Goal: Information Seeking & Learning: Learn about a topic

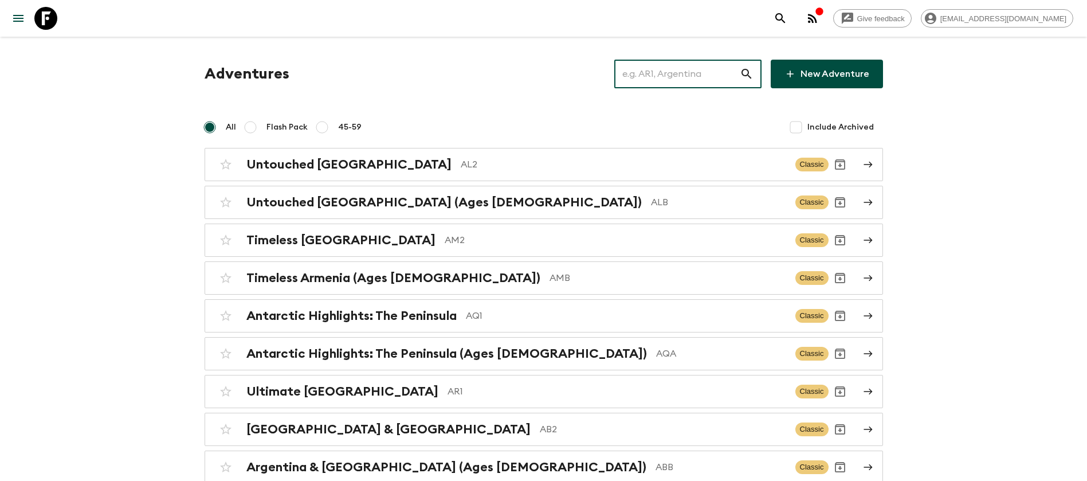
click at [653, 80] on input "text" at bounding box center [678, 74] width 126 height 32
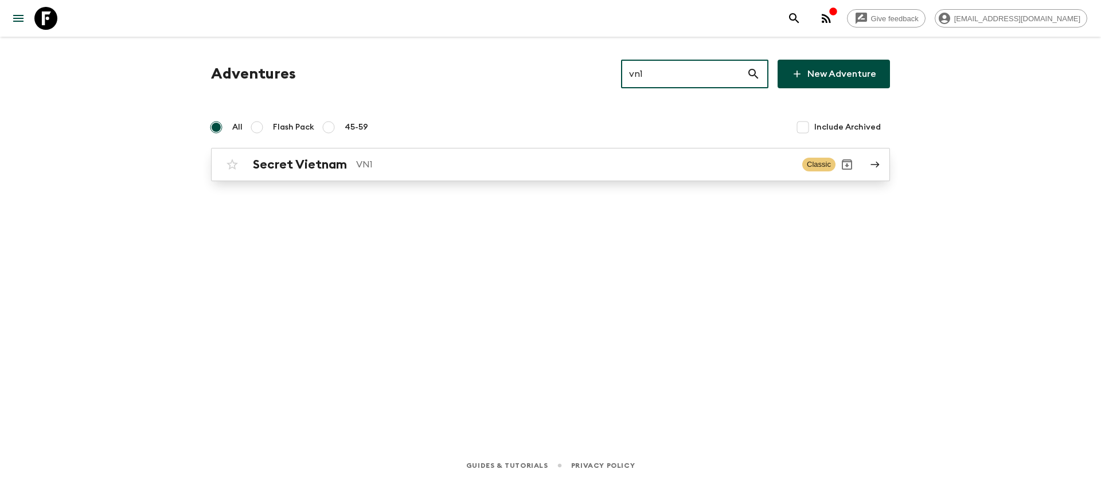
type input "vn1"
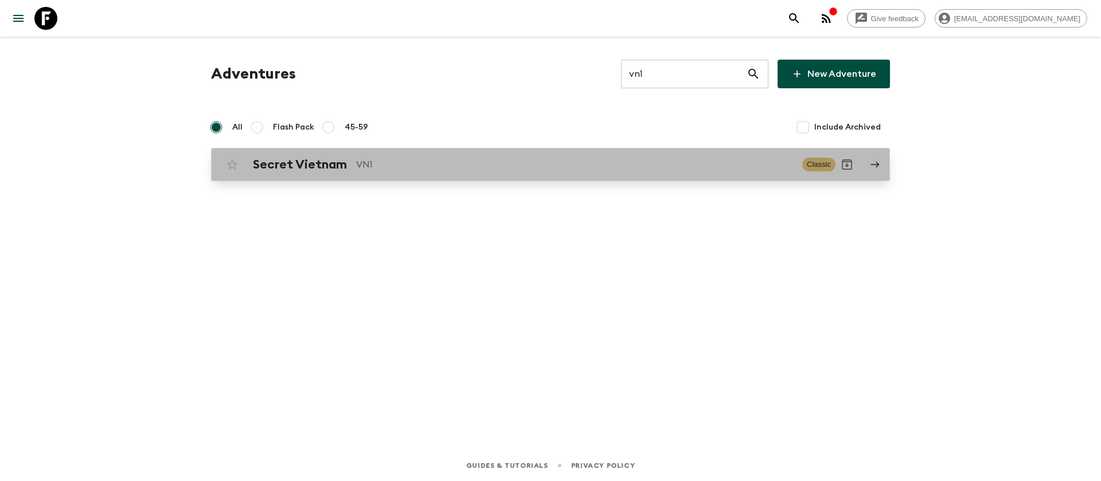
click at [296, 174] on div "Secret Vietnam VN1 Classic" at bounding box center [528, 164] width 615 height 23
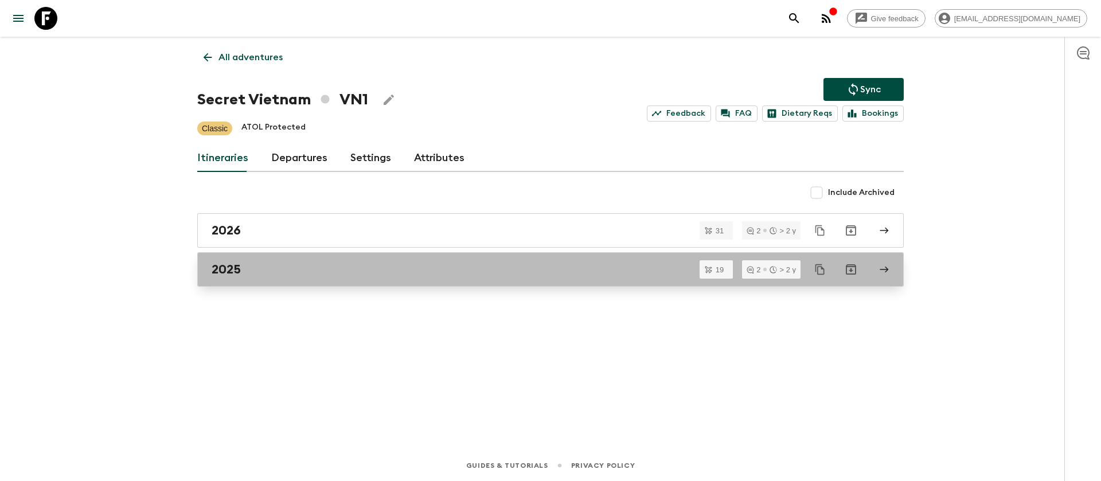
click at [234, 277] on link "2025" at bounding box center [550, 269] width 706 height 34
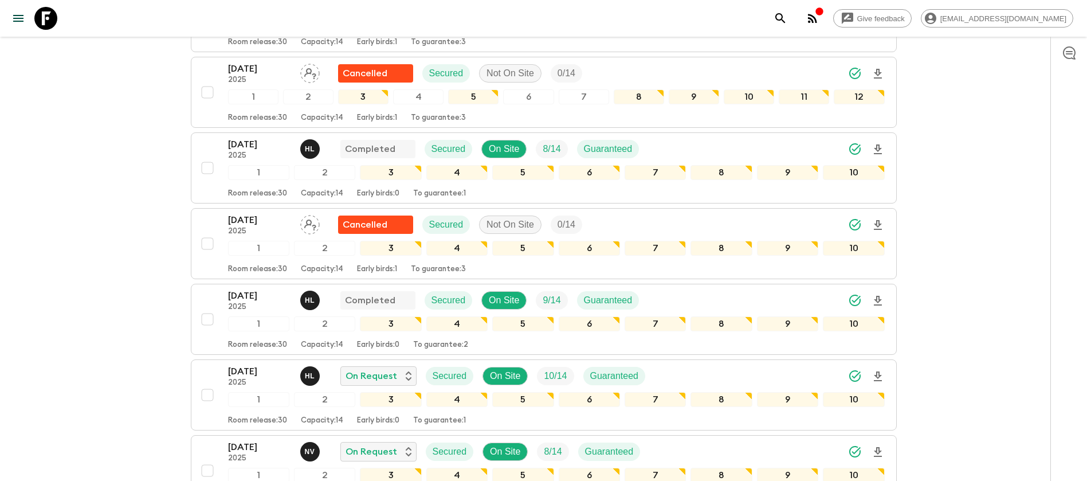
scroll to position [344, 0]
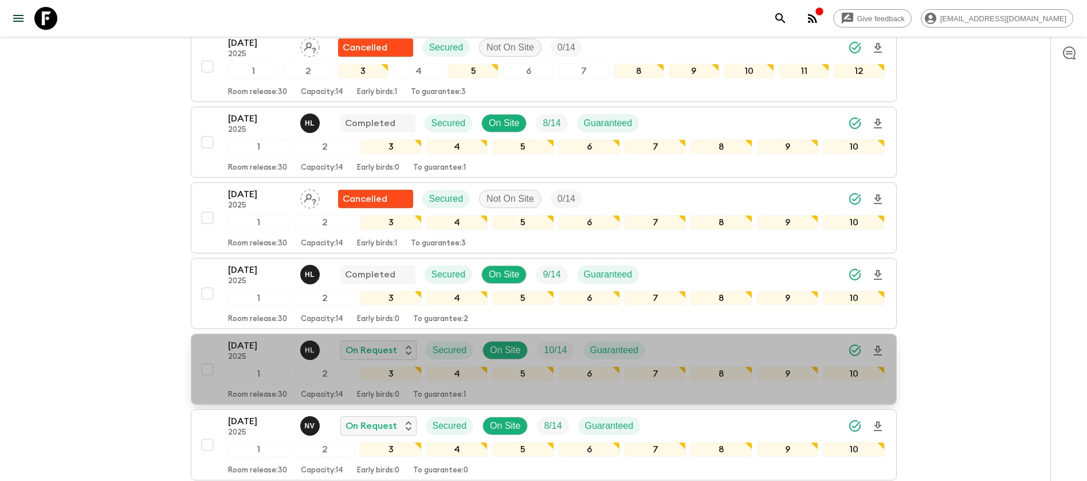
click at [267, 345] on p "[DATE]" at bounding box center [259, 346] width 63 height 14
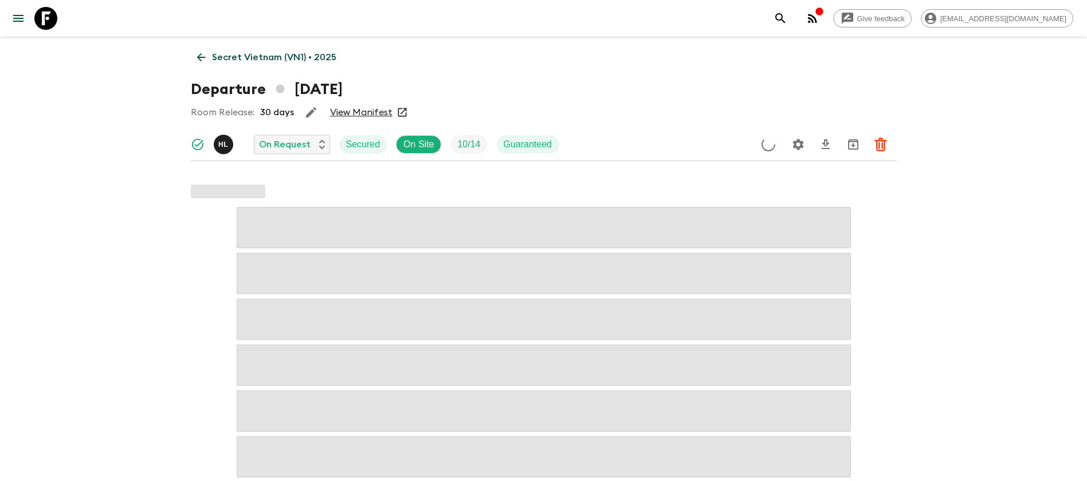
click at [347, 109] on link "View Manifest" at bounding box center [361, 112] width 62 height 11
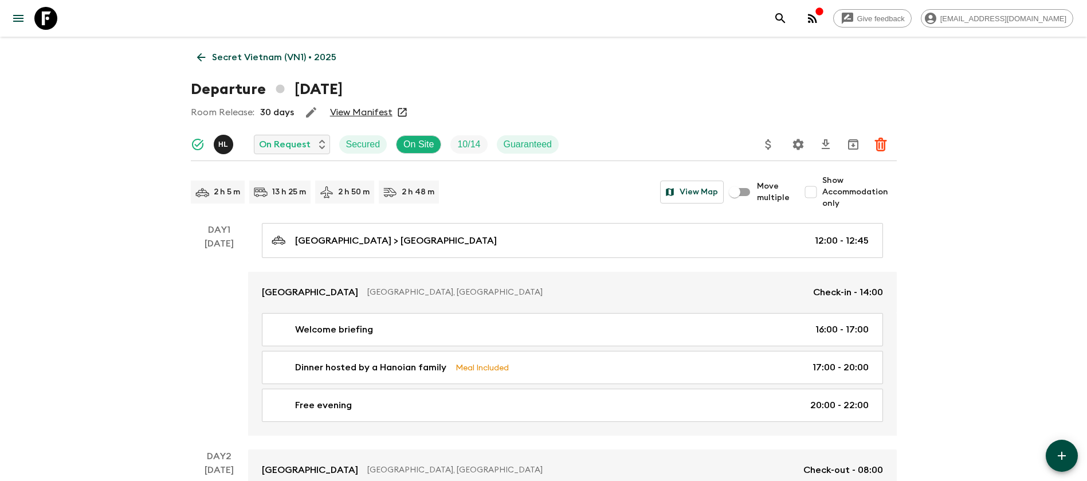
click at [209, 59] on link "Secret Vietnam (VN1) • 2025" at bounding box center [267, 57] width 152 height 23
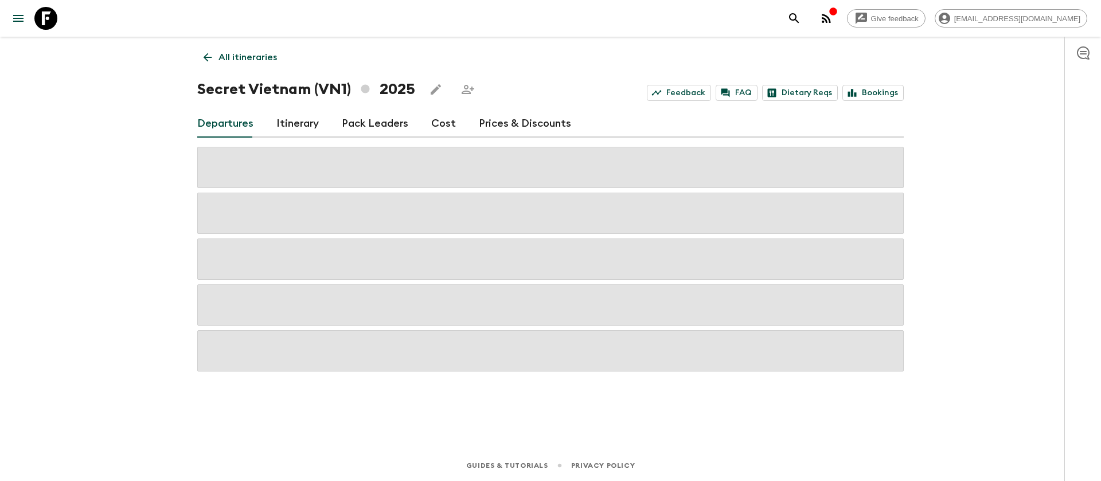
click at [442, 127] on link "Cost" at bounding box center [443, 124] width 25 height 28
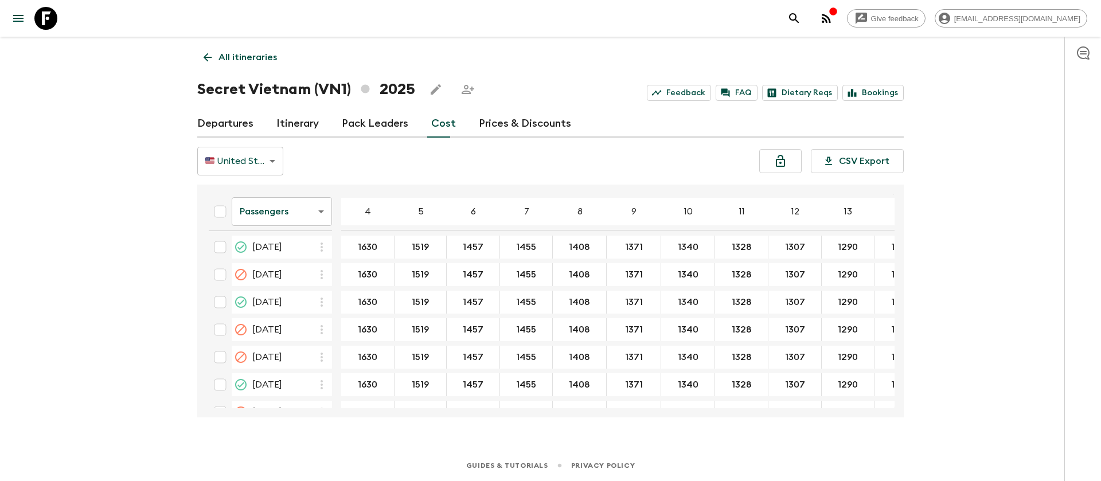
scroll to position [688, 0]
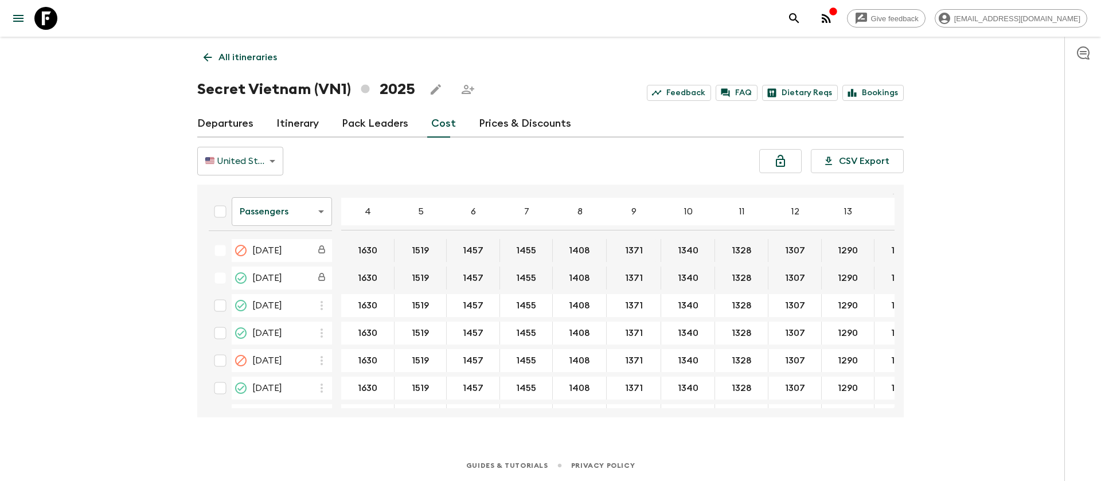
click at [310, 214] on body "Give feedback [EMAIL_ADDRESS][DOMAIN_NAME] All itineraries Secret [GEOGRAPHIC_D…" at bounding box center [550, 240] width 1101 height 481
click at [279, 258] on li "Extras" at bounding box center [282, 258] width 100 height 18
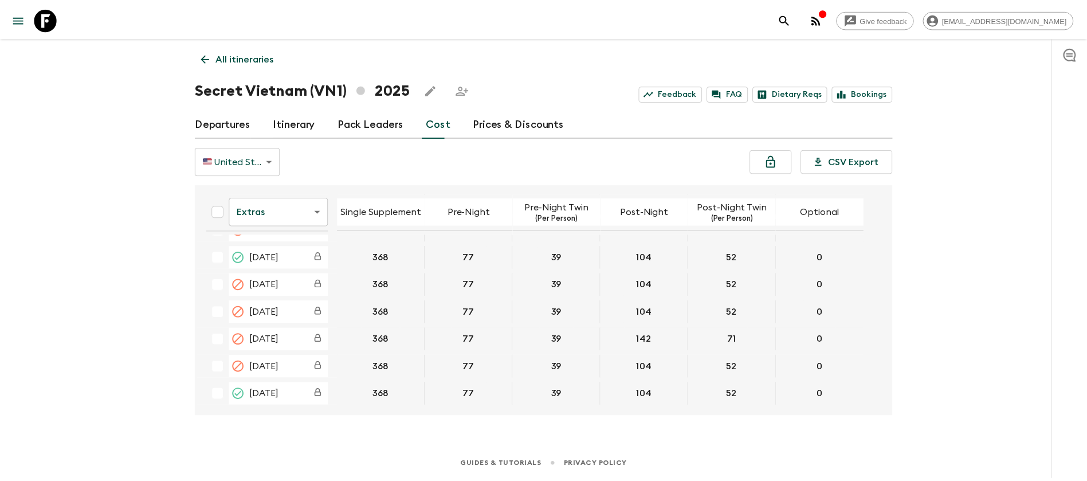
scroll to position [602, 0]
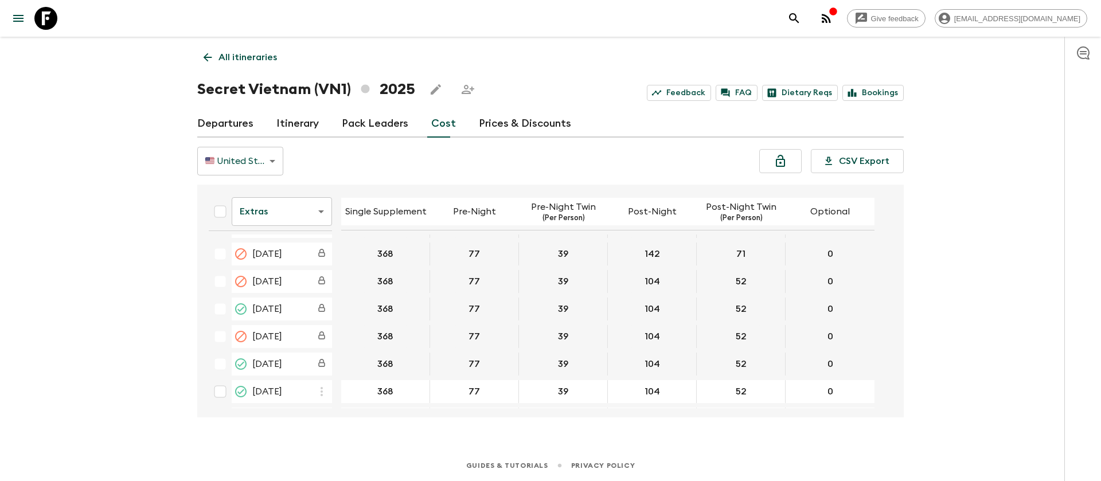
click at [50, 22] on icon at bounding box center [45, 18] width 23 height 23
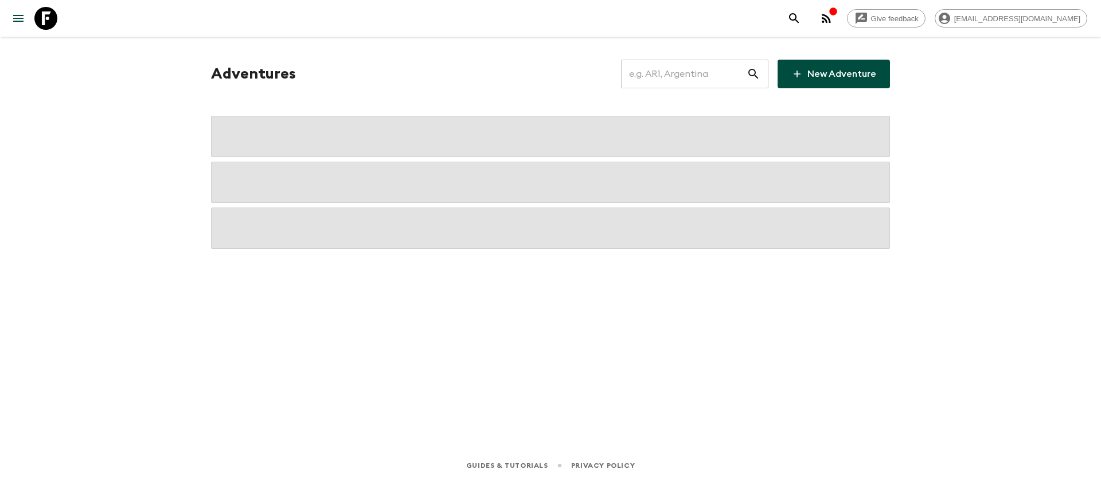
click at [719, 71] on input "text" at bounding box center [684, 74] width 126 height 32
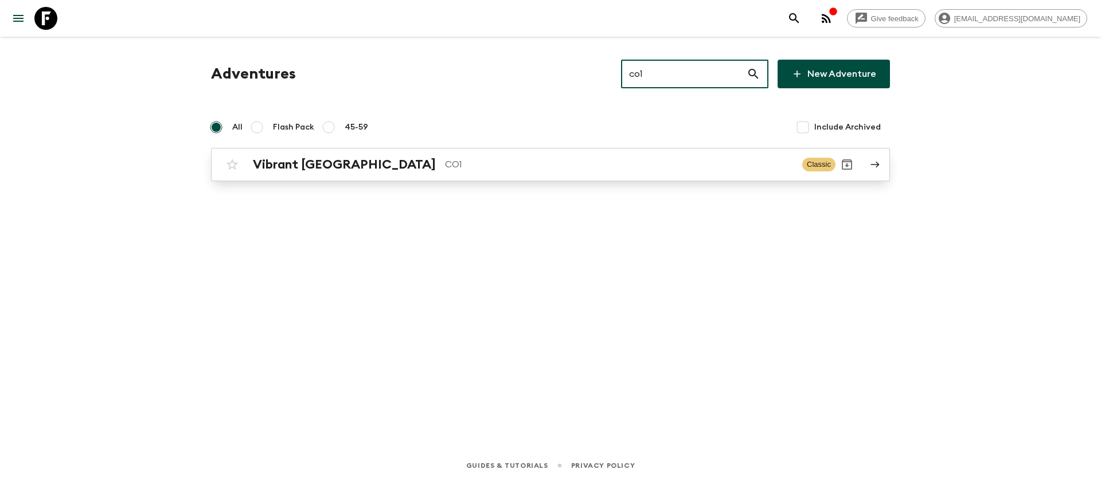
type input "co1"
click at [296, 174] on div "Vibrant Colombia CO1 Classic" at bounding box center [528, 164] width 615 height 23
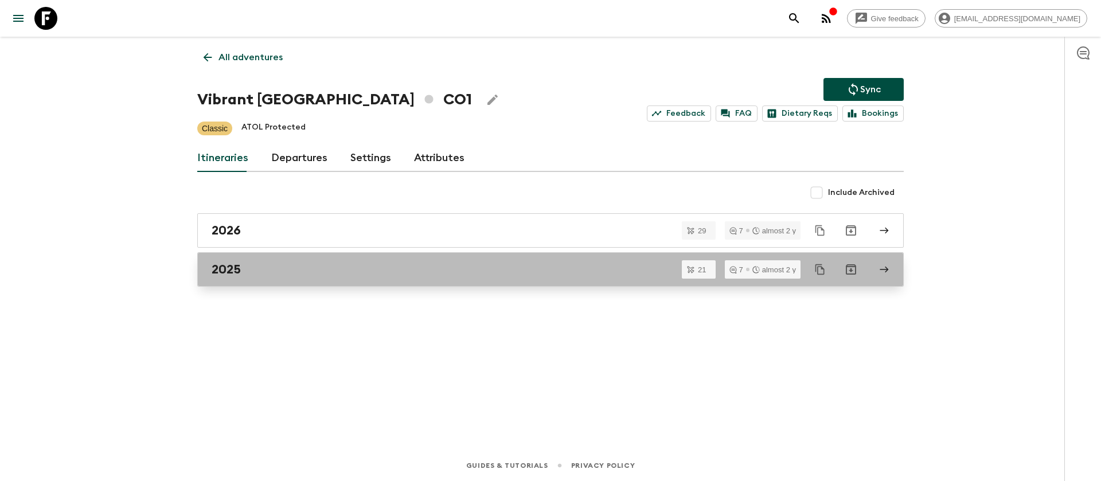
click at [243, 280] on link "2025" at bounding box center [550, 269] width 706 height 34
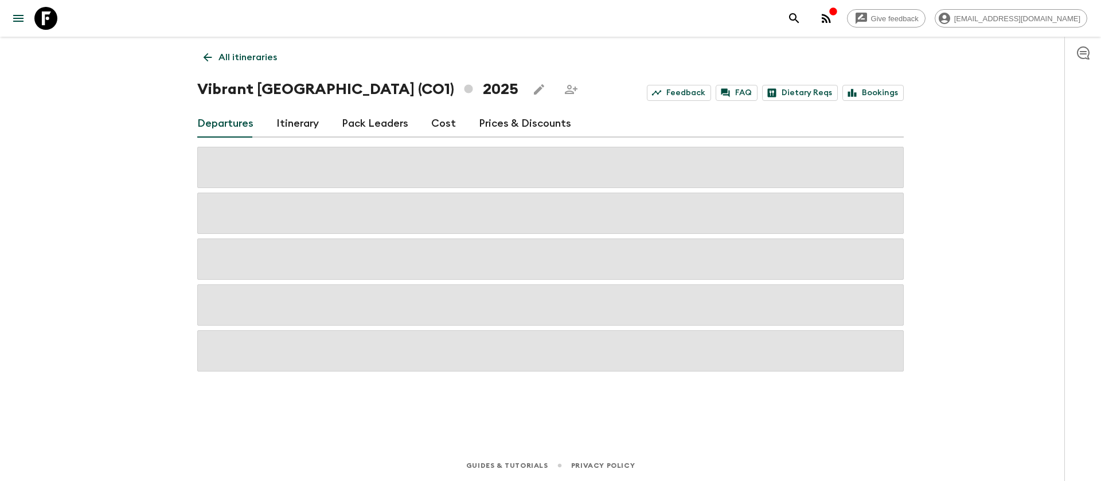
click at [153, 182] on div "Give feedback [EMAIL_ADDRESS][DOMAIN_NAME] All itineraries Vibrant [GEOGRAPHIC_…" at bounding box center [550, 240] width 1101 height 481
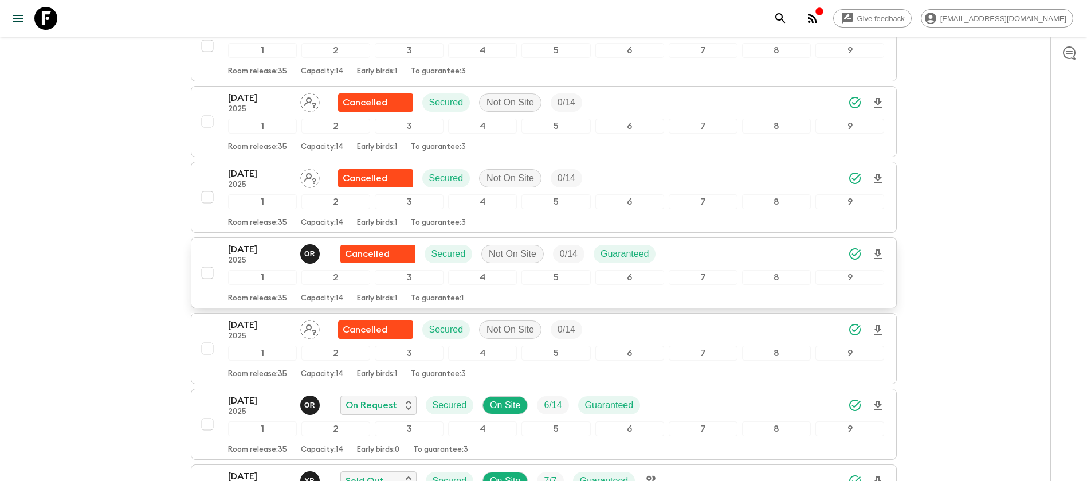
scroll to position [688, 0]
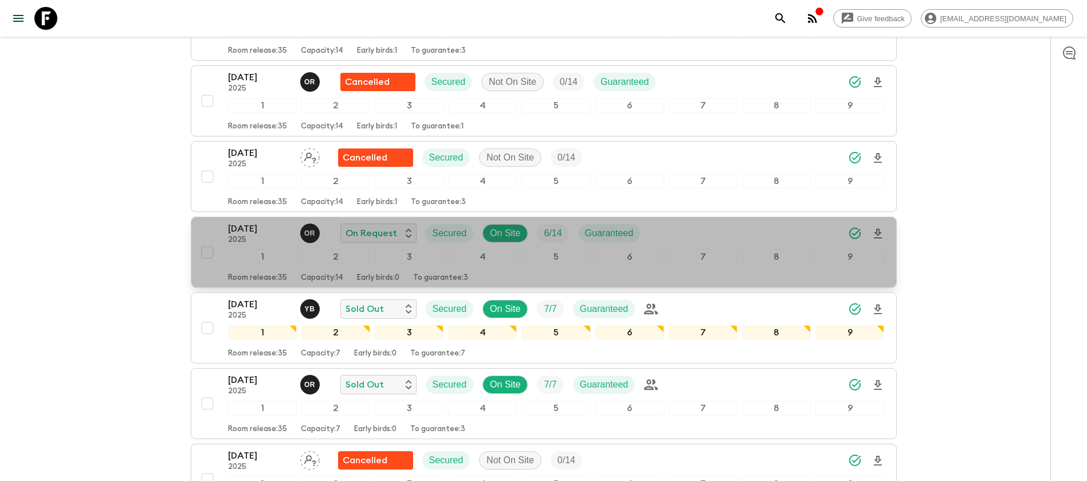
click at [244, 228] on p "[DATE]" at bounding box center [259, 229] width 63 height 14
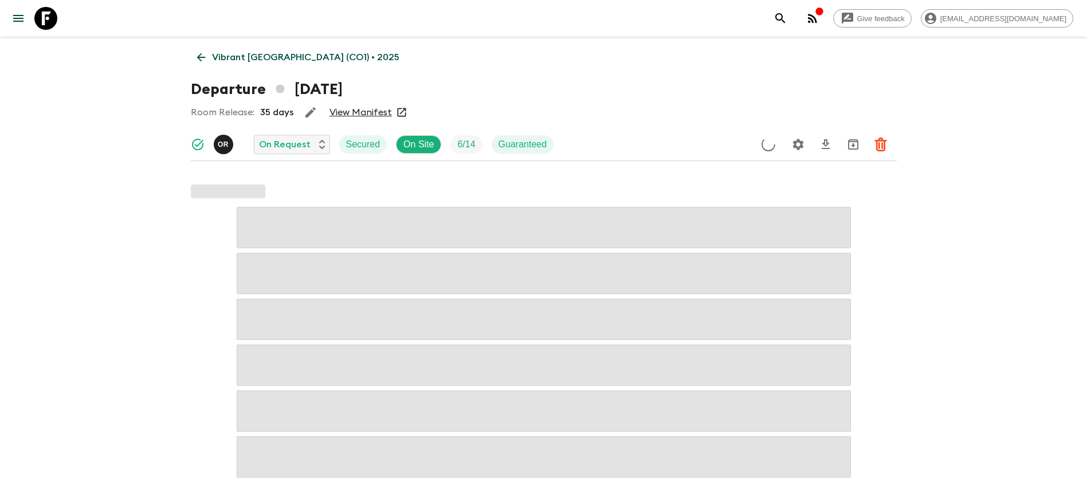
click at [381, 109] on link "View Manifest" at bounding box center [361, 112] width 62 height 11
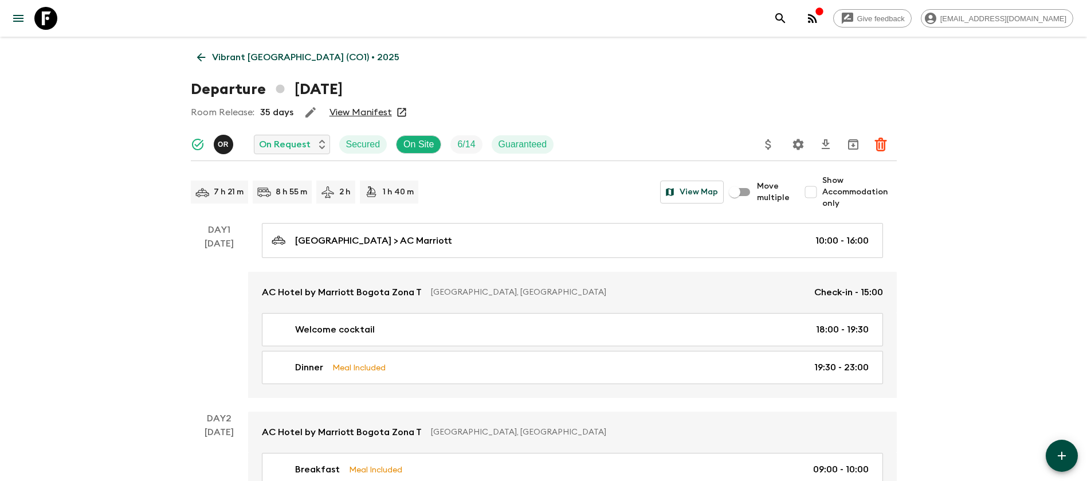
click at [209, 50] on link "Vibrant [GEOGRAPHIC_DATA] (CO1) • 2025" at bounding box center [298, 57] width 215 height 23
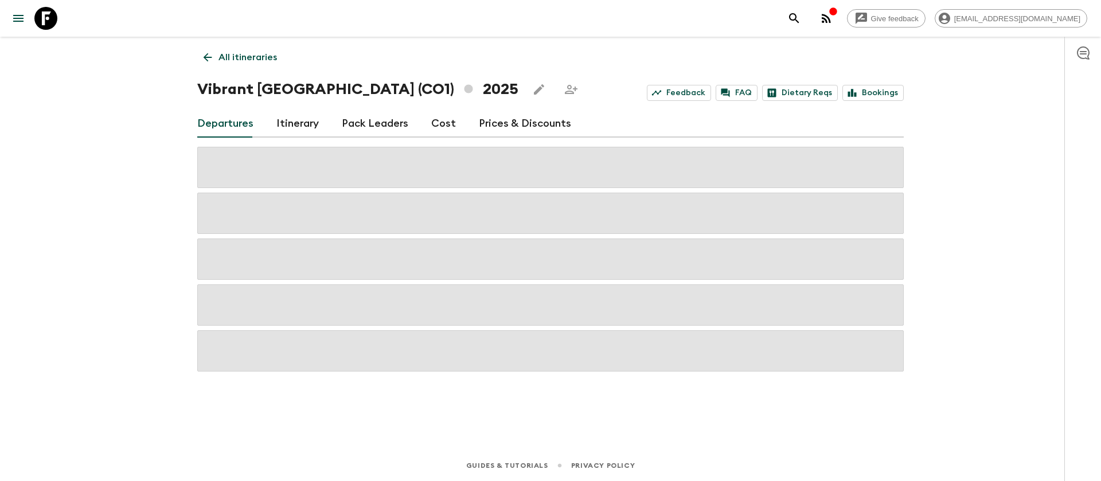
click at [453, 122] on div "Departures Itinerary Pack Leaders Cost Prices & Discounts" at bounding box center [550, 124] width 706 height 28
click at [448, 122] on link "Cost" at bounding box center [443, 124] width 25 height 28
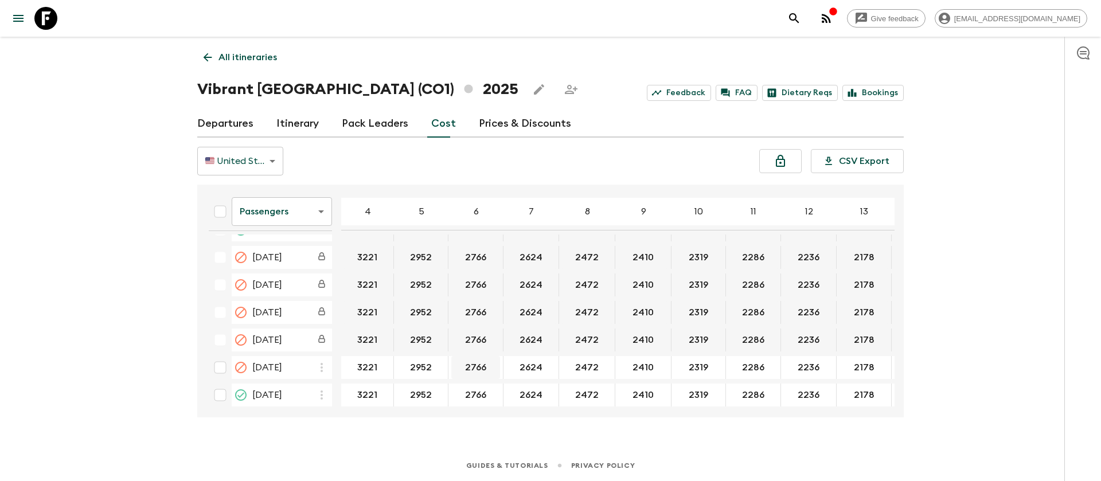
scroll to position [602, 0]
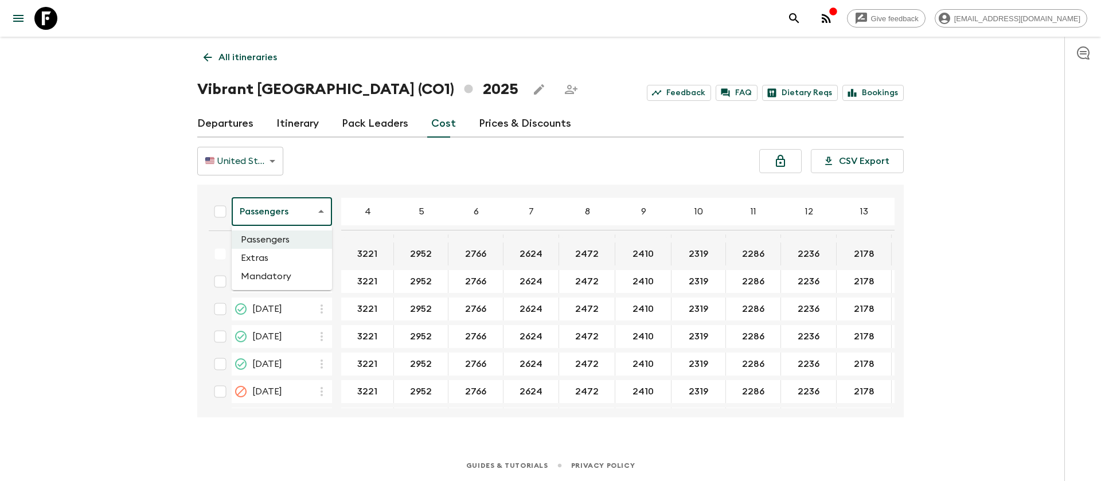
click at [292, 224] on body "Give feedback [EMAIL_ADDRESS][DOMAIN_NAME] All itineraries Vibrant [GEOGRAPHIC_…" at bounding box center [550, 240] width 1101 height 481
click at [281, 255] on li "Extras" at bounding box center [282, 258] width 100 height 18
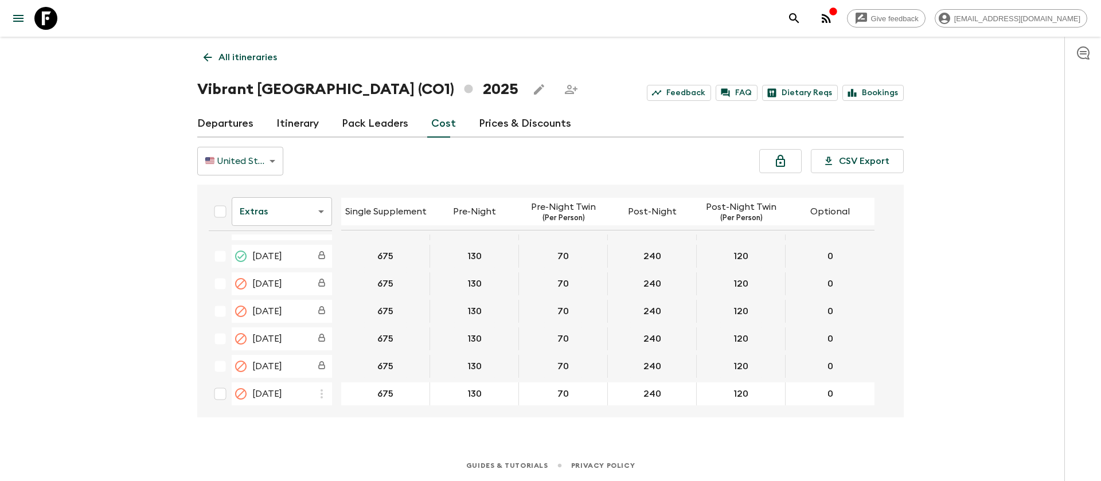
scroll to position [516, 0]
click at [49, 20] on icon at bounding box center [45, 18] width 23 height 23
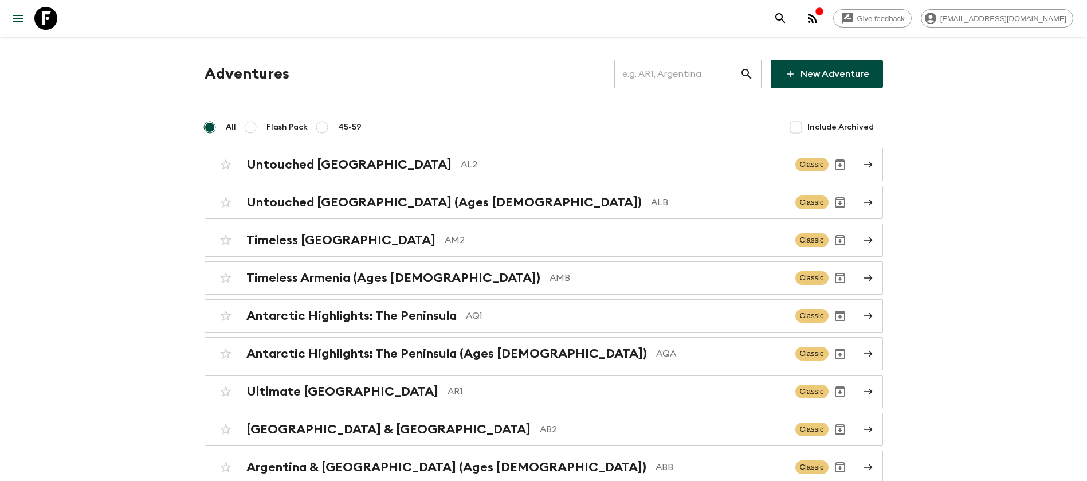
click at [709, 81] on input "text" at bounding box center [678, 74] width 126 height 32
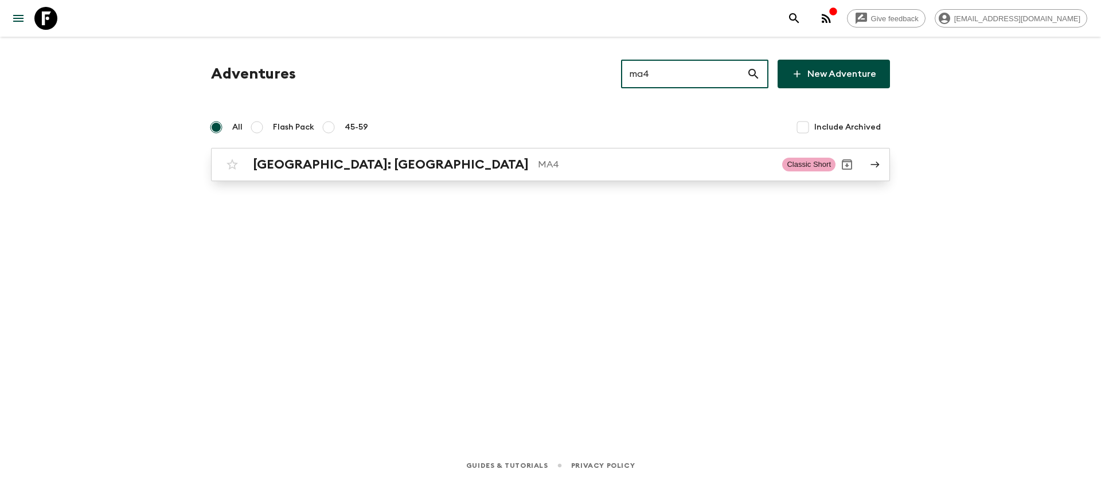
type input "ma4"
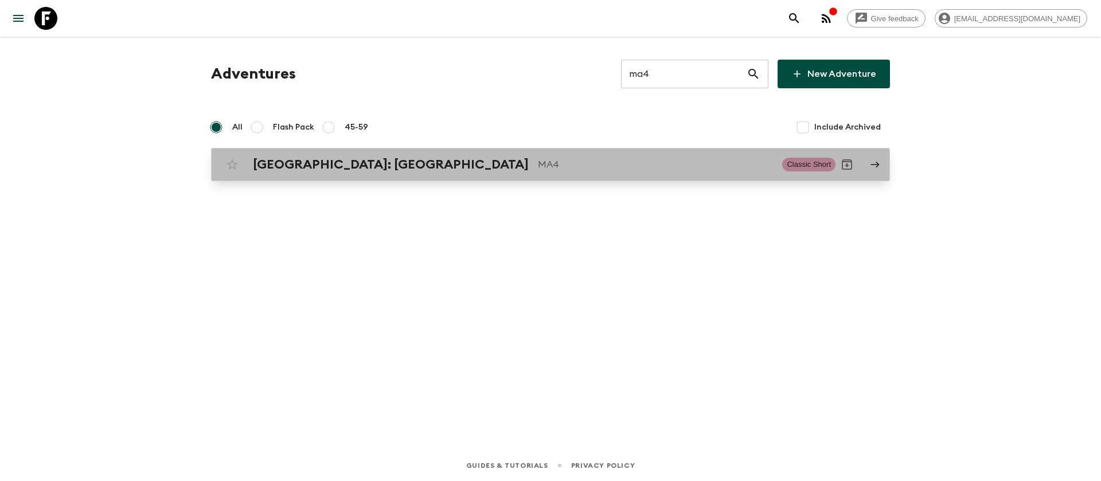
click at [437, 173] on div "[GEOGRAPHIC_DATA]: [GEOGRAPHIC_DATA] MA4 Classic Short" at bounding box center [528, 164] width 615 height 23
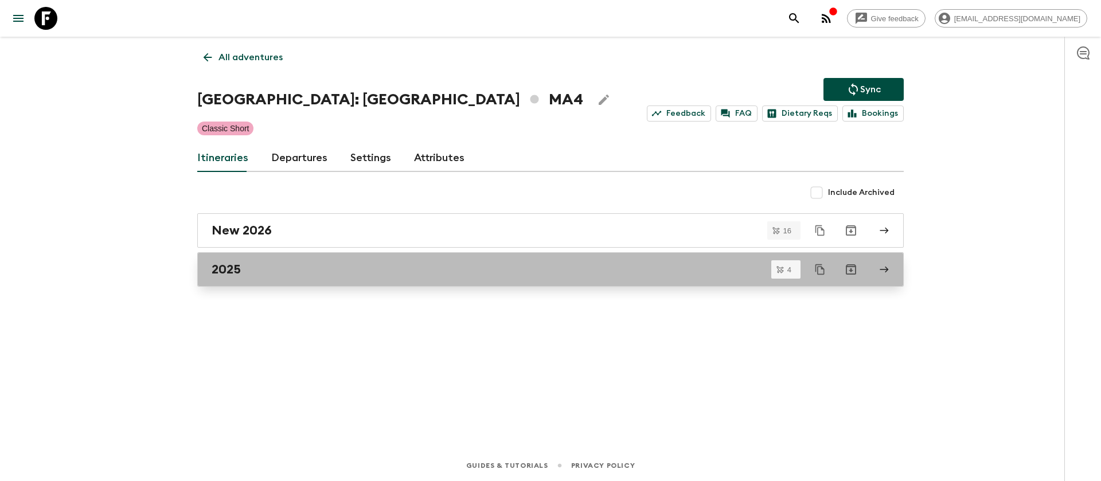
click at [230, 263] on h2 "2025" at bounding box center [226, 269] width 29 height 15
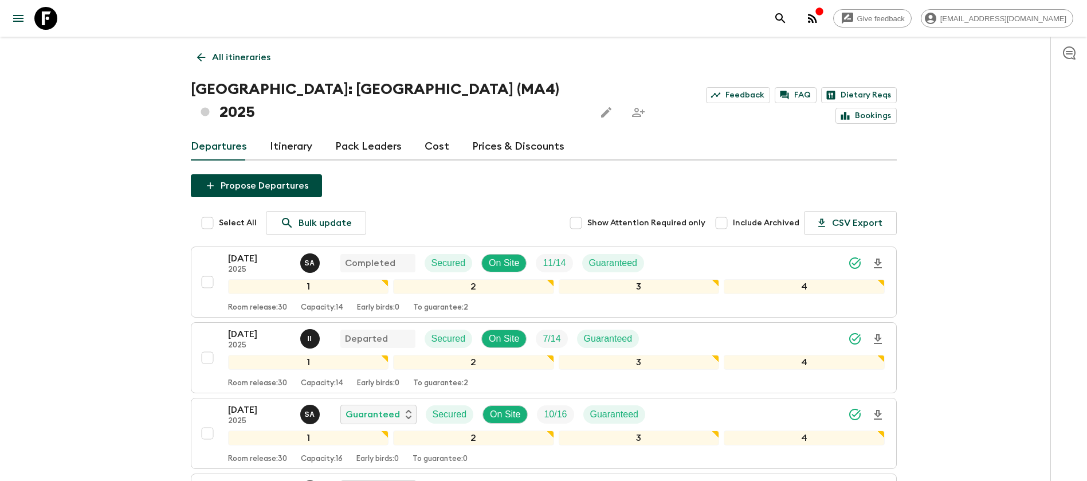
click at [159, 159] on div "Give feedback [EMAIL_ADDRESS][DOMAIN_NAME] All itineraries [GEOGRAPHIC_DATA]: […" at bounding box center [543, 324] width 1087 height 649
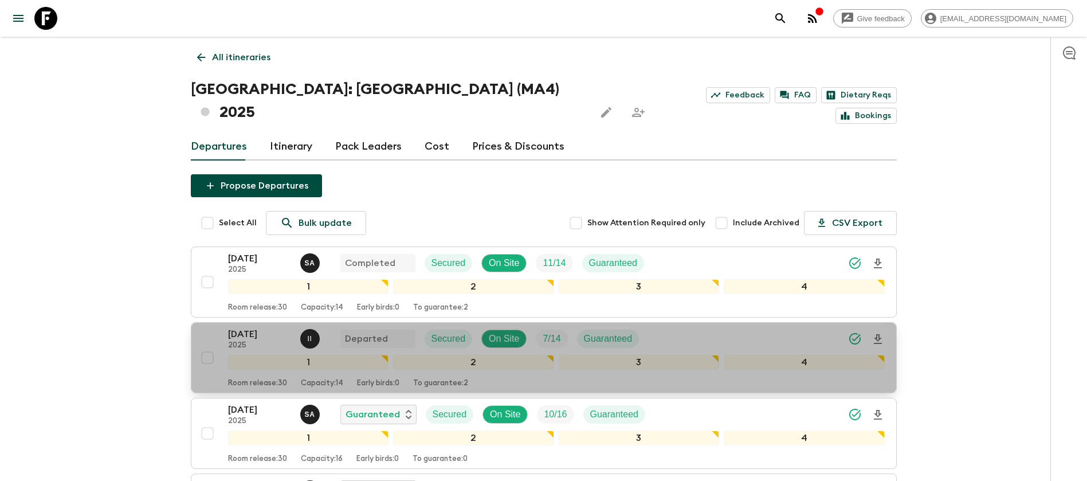
click at [240, 327] on p "[DATE]" at bounding box center [259, 334] width 63 height 14
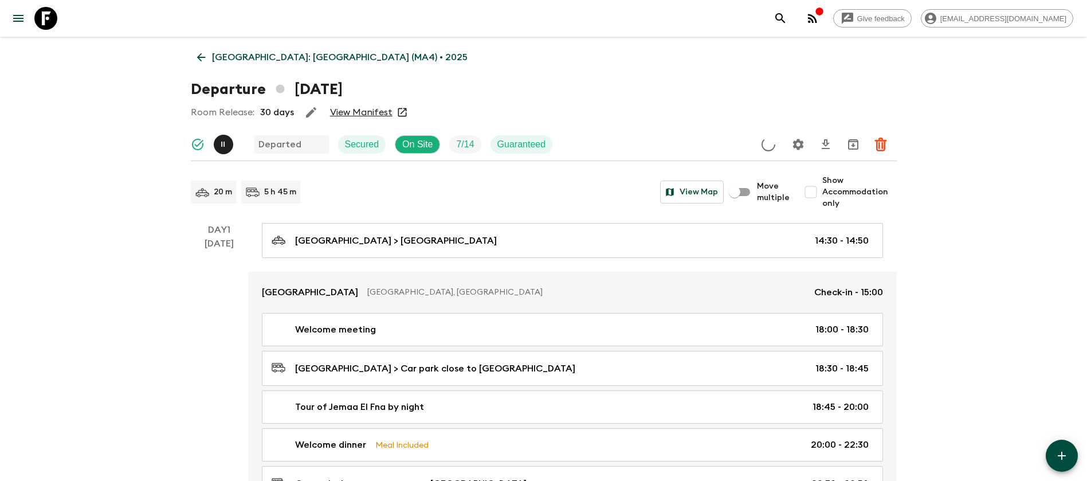
click at [354, 111] on link "View Manifest" at bounding box center [361, 112] width 62 height 11
click at [195, 62] on icon at bounding box center [201, 57] width 13 height 13
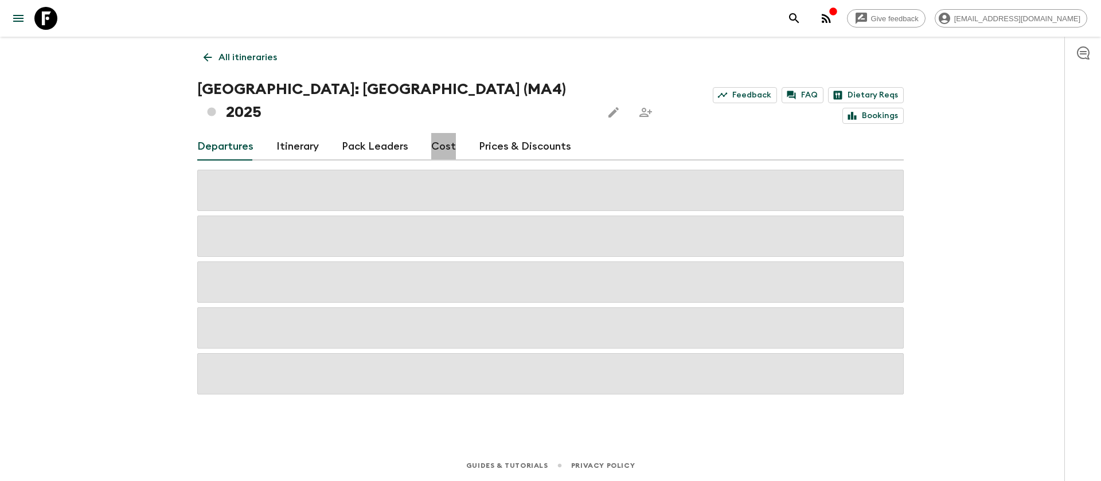
click at [445, 133] on link "Cost" at bounding box center [443, 147] width 25 height 28
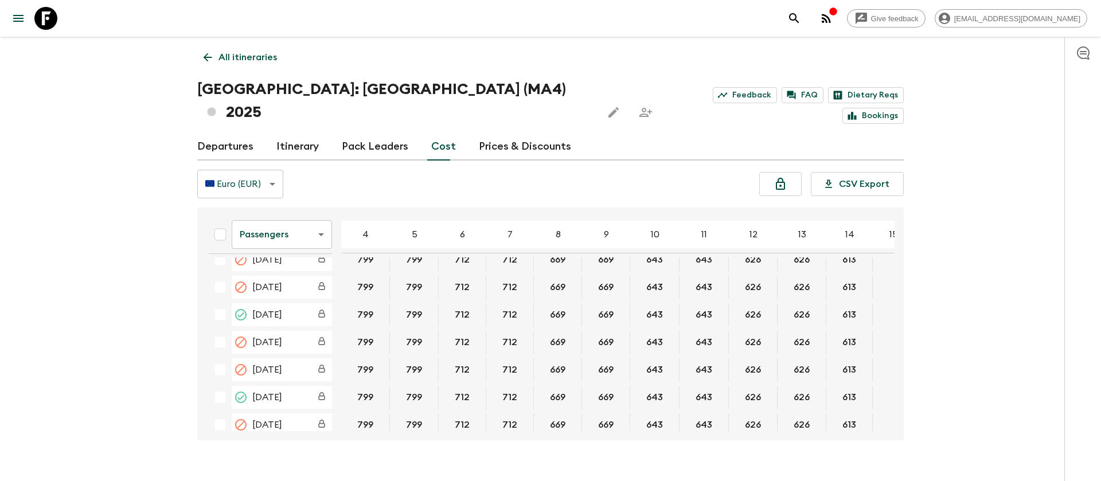
scroll to position [516, 0]
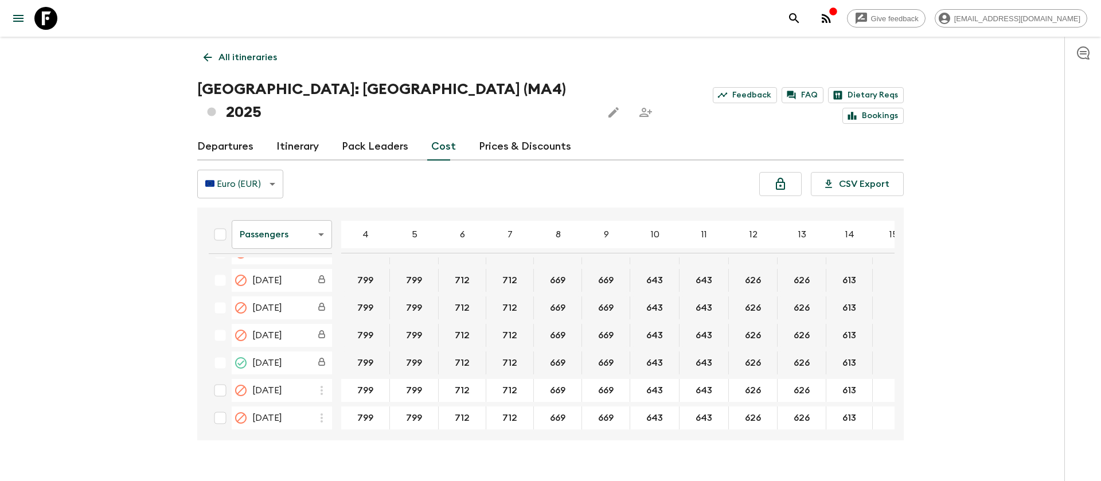
click at [299, 213] on body "Give feedback [EMAIL_ADDRESS][DOMAIN_NAME] All itineraries [GEOGRAPHIC_DATA]: […" at bounding box center [550, 251] width 1101 height 503
click at [289, 257] on li "Extras" at bounding box center [282, 258] width 100 height 18
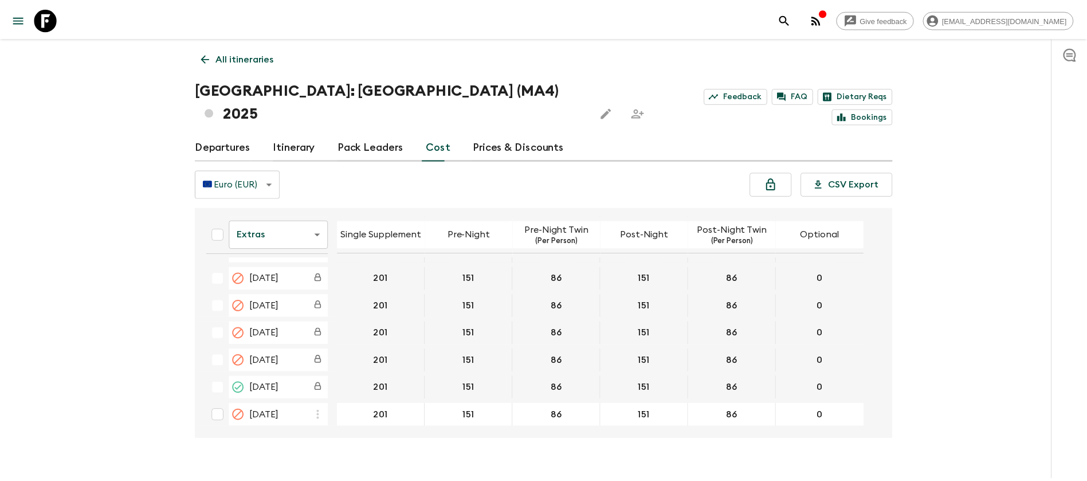
scroll to position [516, 0]
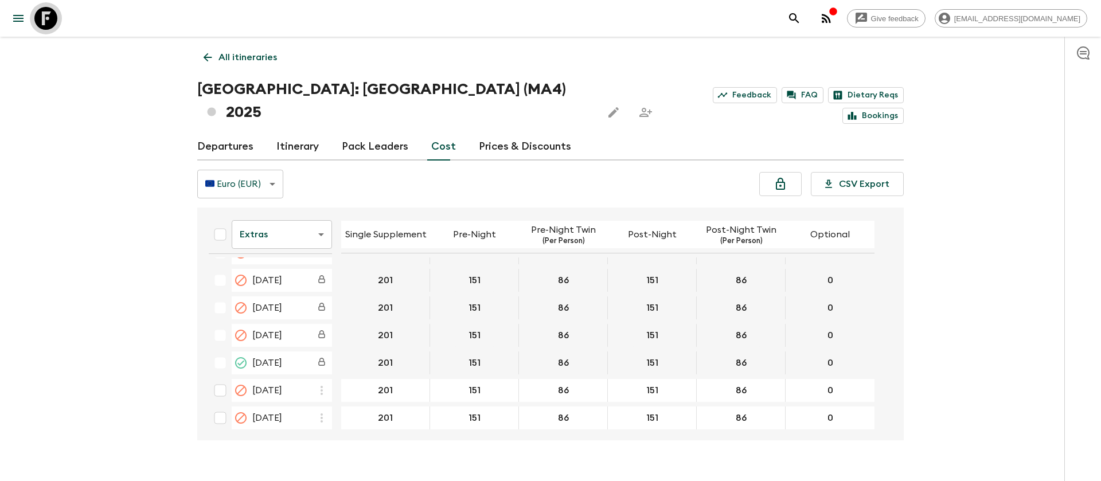
click at [43, 26] on icon at bounding box center [45, 18] width 23 height 23
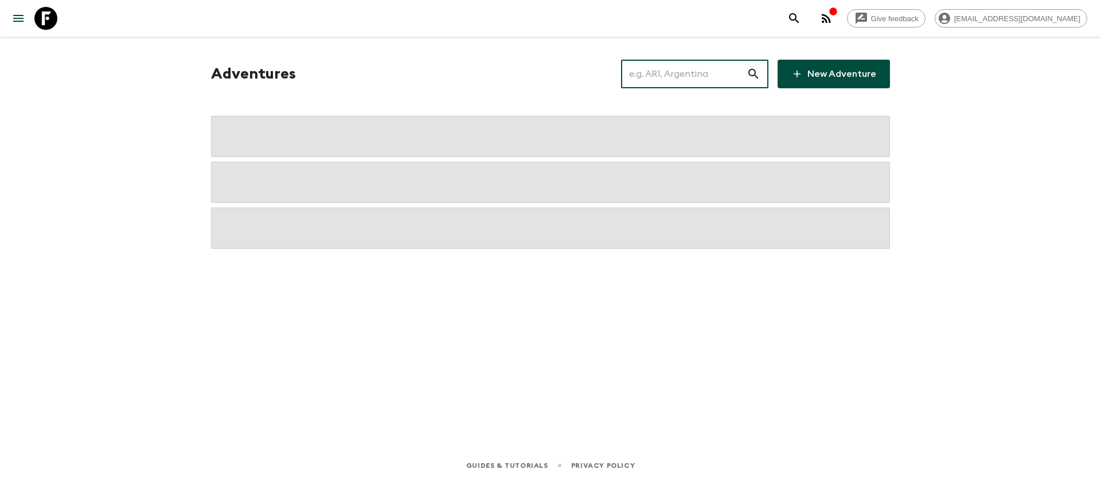
click at [702, 77] on input "text" at bounding box center [684, 74] width 126 height 32
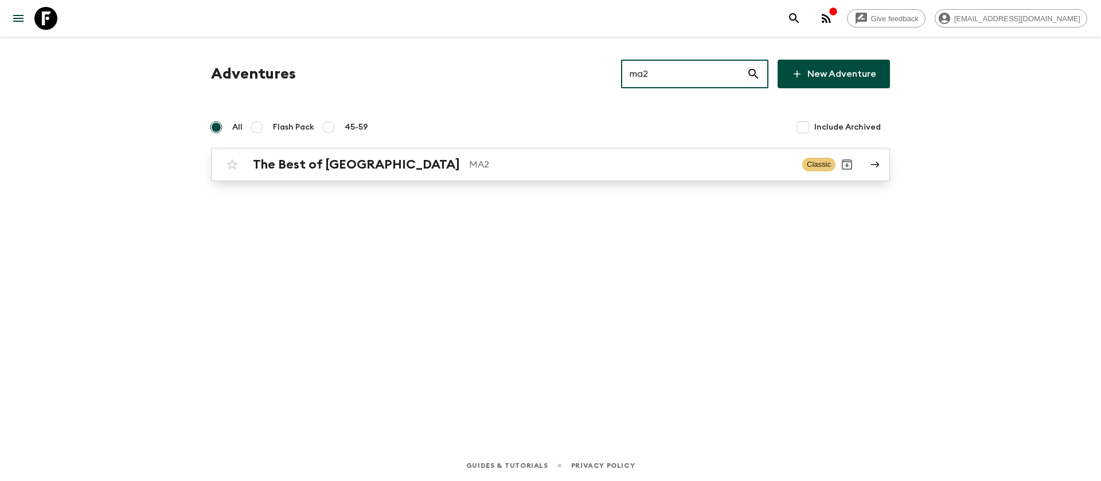
type input "ma2"
click at [383, 168] on div "The Best of [GEOGRAPHIC_DATA] MA2" at bounding box center [523, 164] width 540 height 15
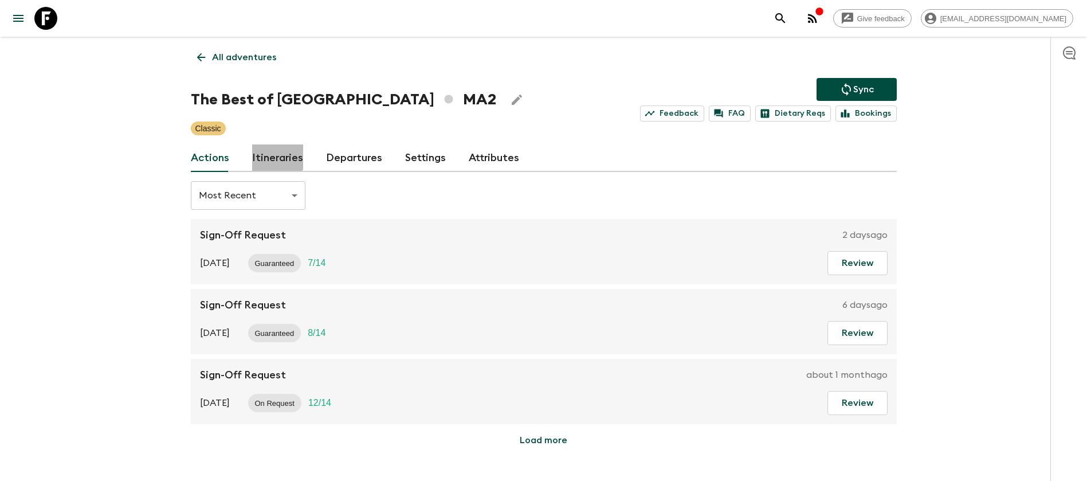
click at [273, 152] on link "Itineraries" at bounding box center [277, 158] width 51 height 28
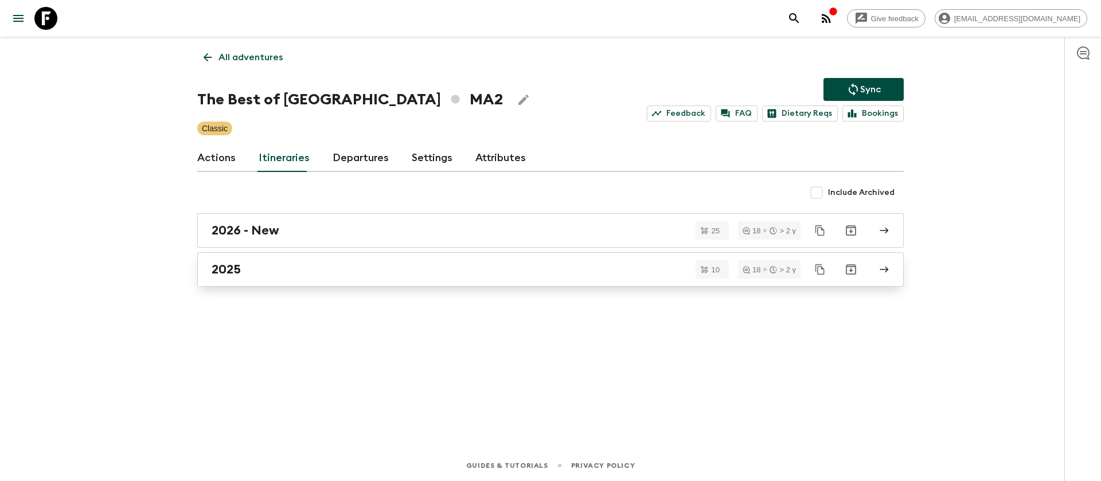
click at [224, 271] on h2 "2025" at bounding box center [226, 269] width 29 height 15
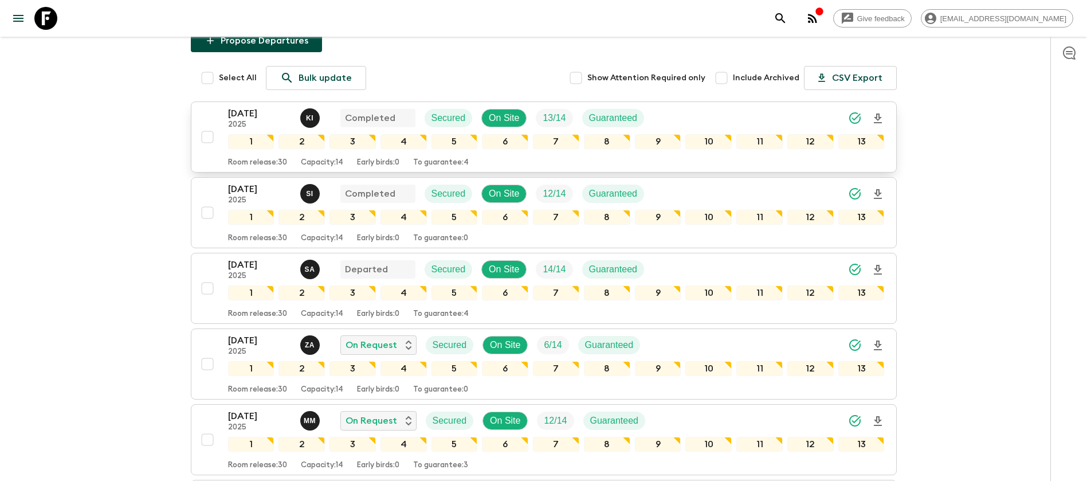
scroll to position [172, 0]
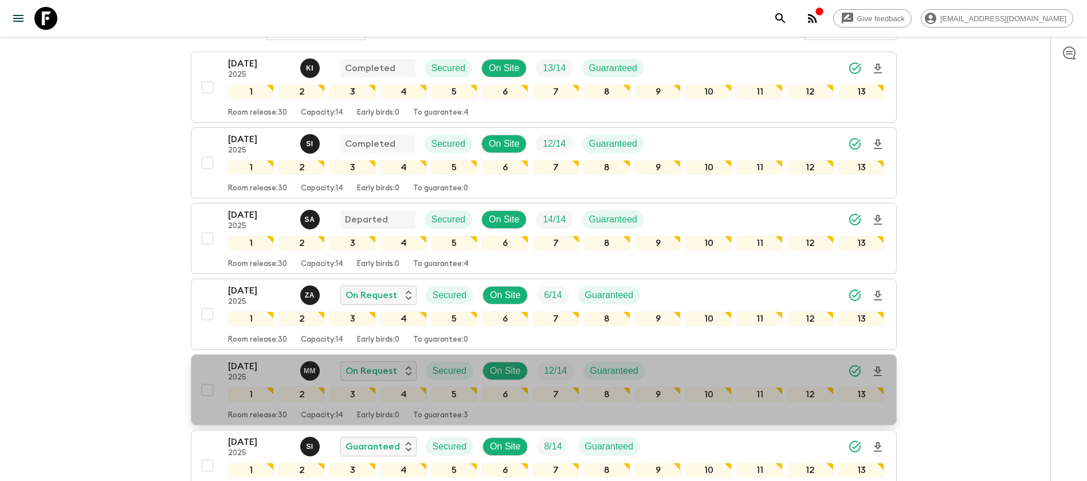
click at [265, 375] on p "2025" at bounding box center [259, 377] width 63 height 9
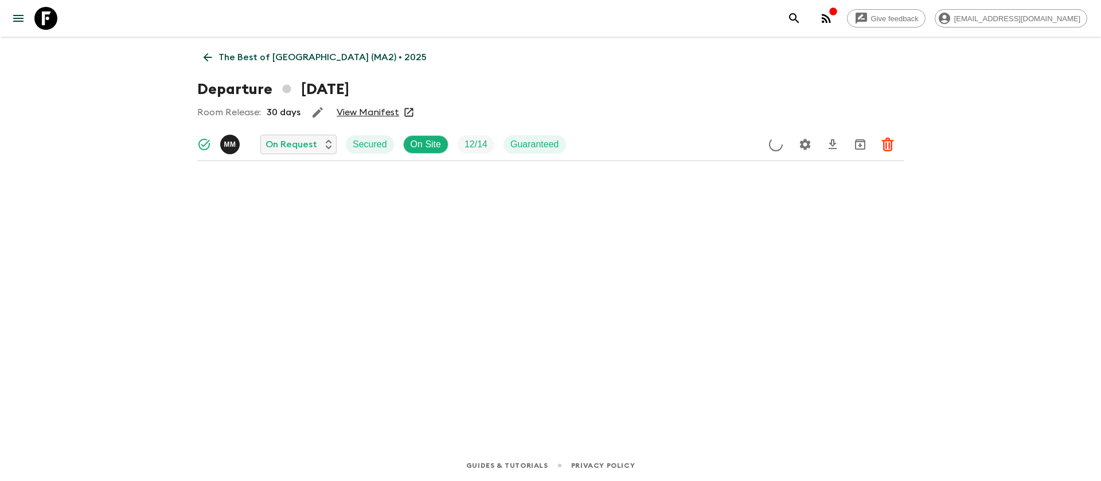
click at [368, 108] on link "View Manifest" at bounding box center [367, 112] width 62 height 11
click at [208, 54] on icon at bounding box center [207, 57] width 13 height 13
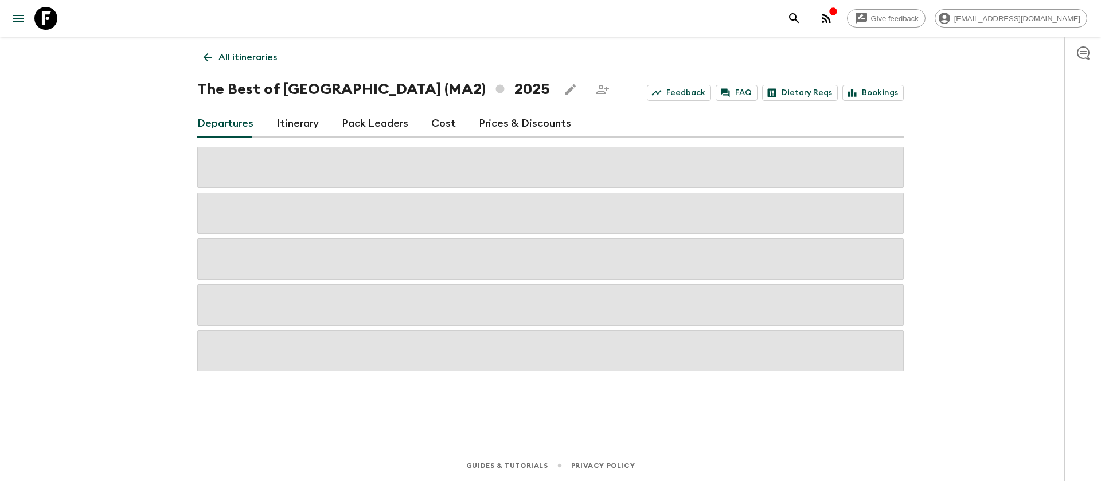
click at [439, 116] on link "Cost" at bounding box center [443, 124] width 25 height 28
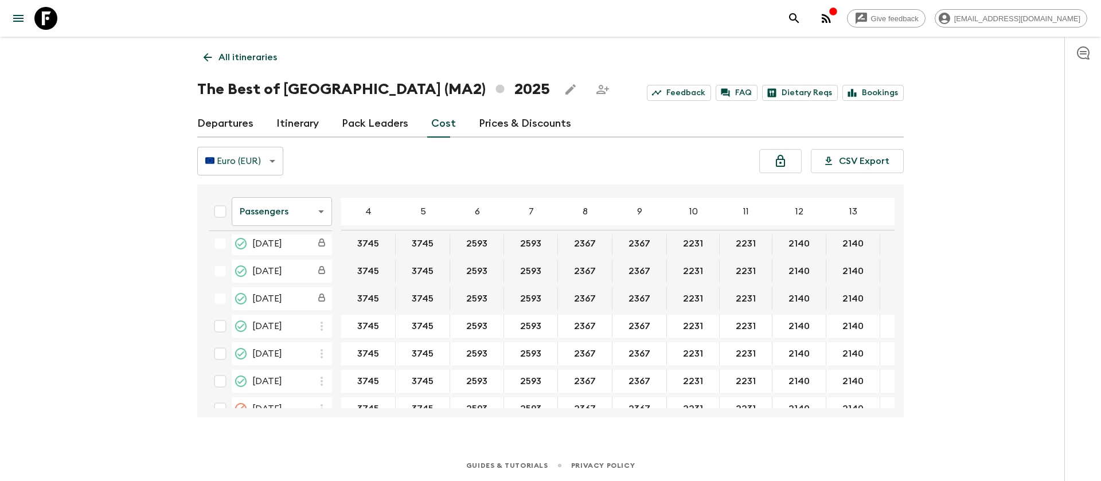
scroll to position [860, 116]
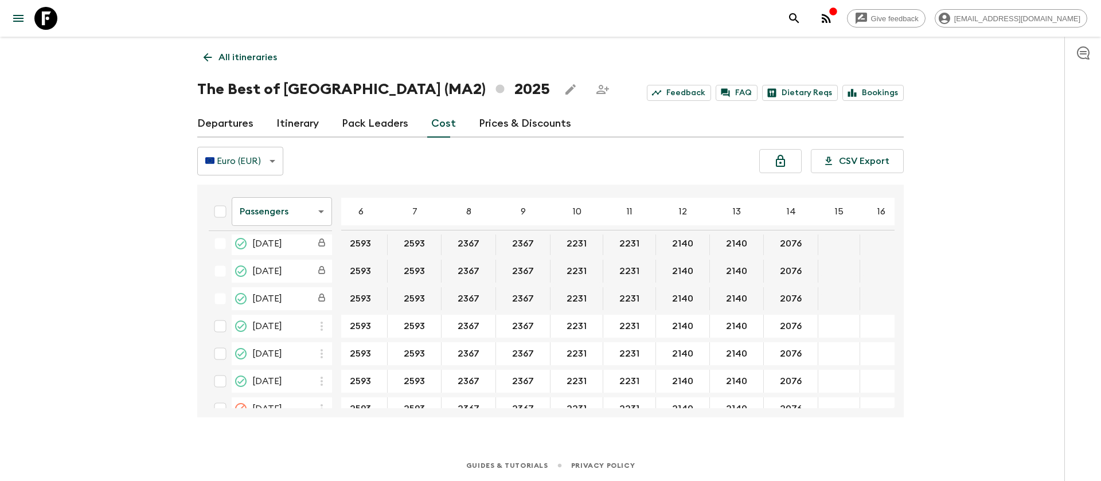
click at [315, 215] on body "Give feedback [EMAIL_ADDRESS][DOMAIN_NAME] All itineraries The Best of [GEOGRAP…" at bounding box center [550, 240] width 1101 height 481
click at [287, 255] on li "Extras" at bounding box center [282, 258] width 100 height 18
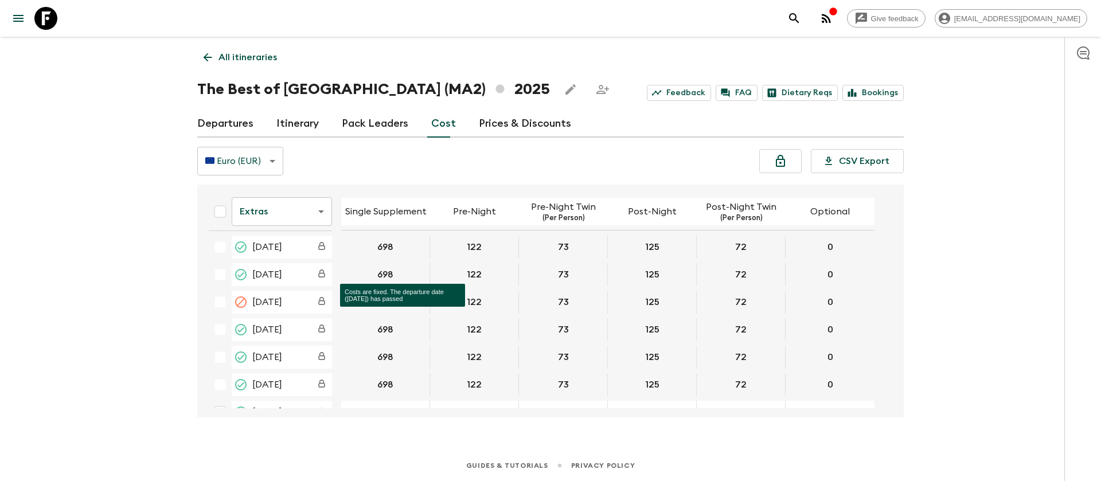
scroll to position [860, 0]
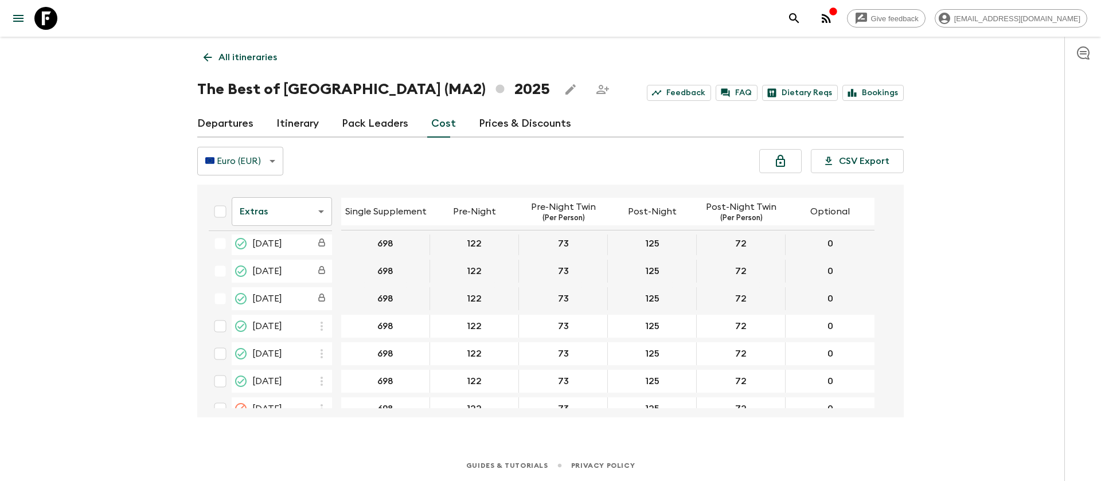
click at [281, 214] on body "Give feedback [EMAIL_ADDRESS][DOMAIN_NAME] All itineraries The Best of [GEOGRAP…" at bounding box center [550, 240] width 1101 height 481
